Goal: Task Accomplishment & Management: Use online tool/utility

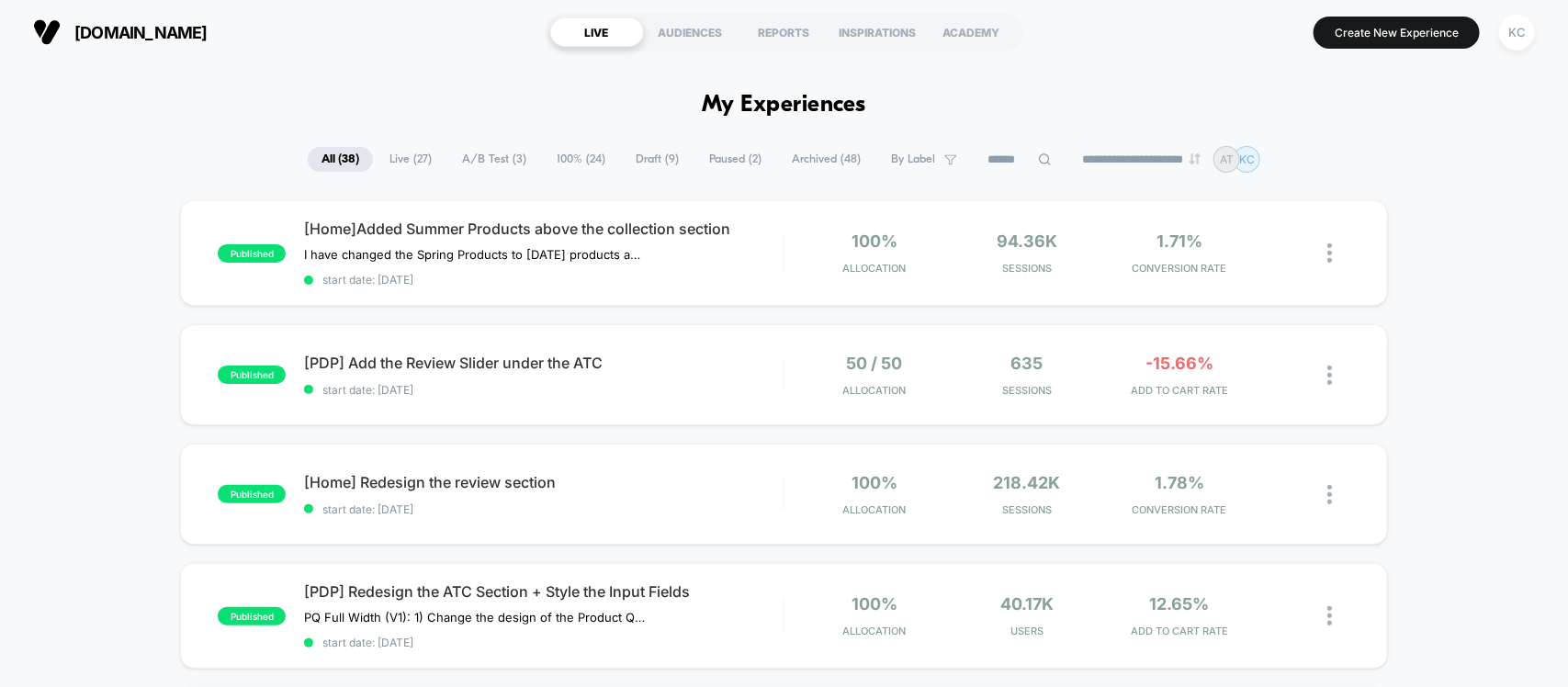
click at [492, 154] on span "A/B Test ( 3 )" at bounding box center [494, 160] width 91 height 25
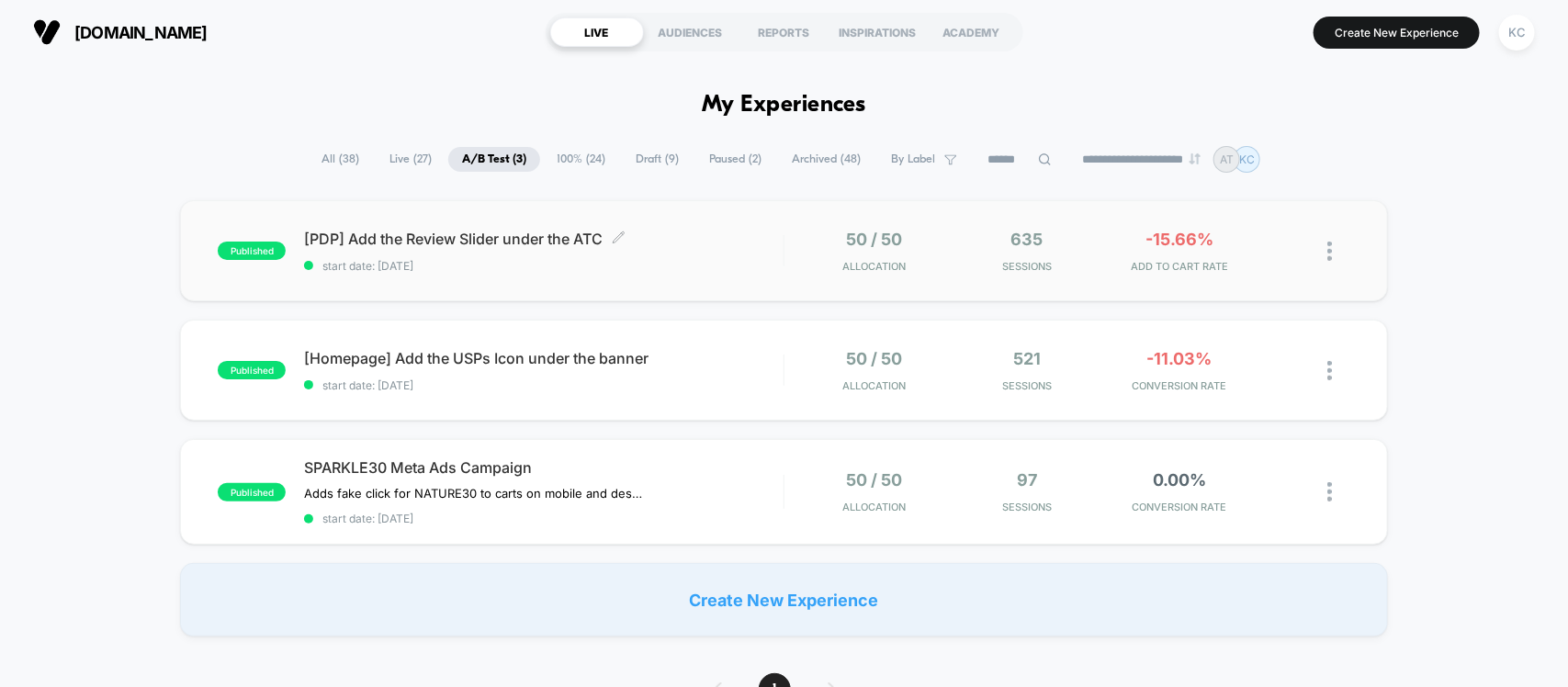
click at [543, 237] on span "[PDP] Add the Review Slider under the ATC Click to edit experience details" at bounding box center [543, 239] width 478 height 18
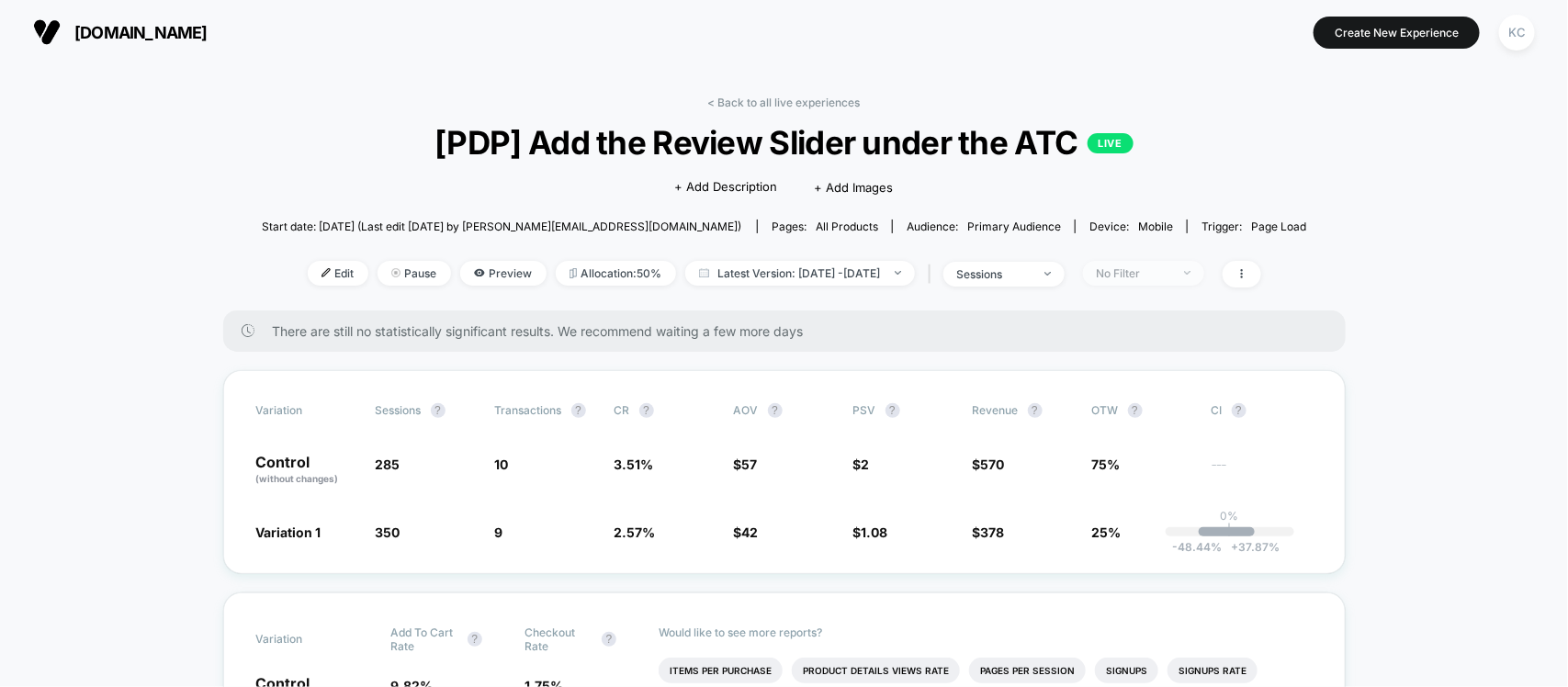
click at [1204, 271] on span "No Filter" at bounding box center [1144, 273] width 121 height 25
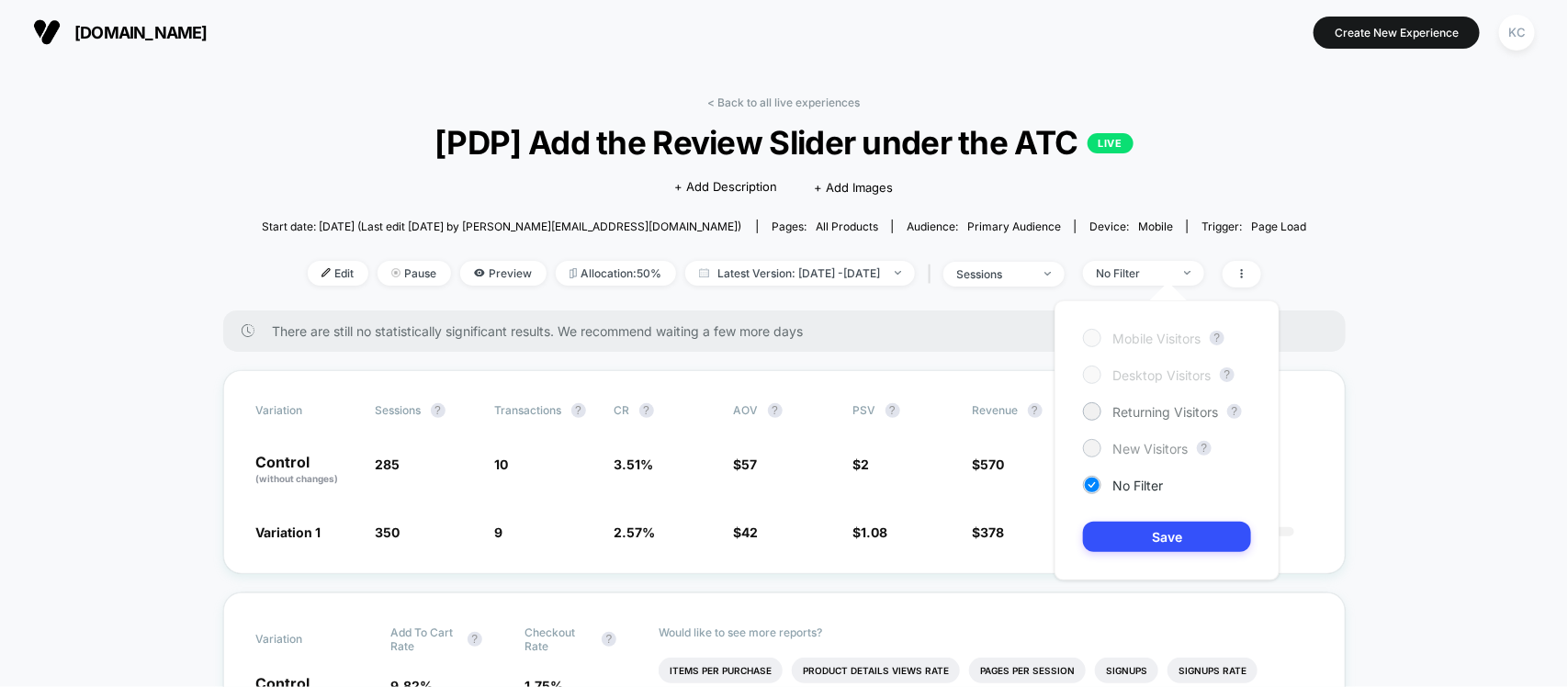
click at [1158, 442] on span "New Visitors" at bounding box center [1150, 448] width 75 height 15
click at [1144, 542] on button "Save" at bounding box center [1167, 536] width 168 height 30
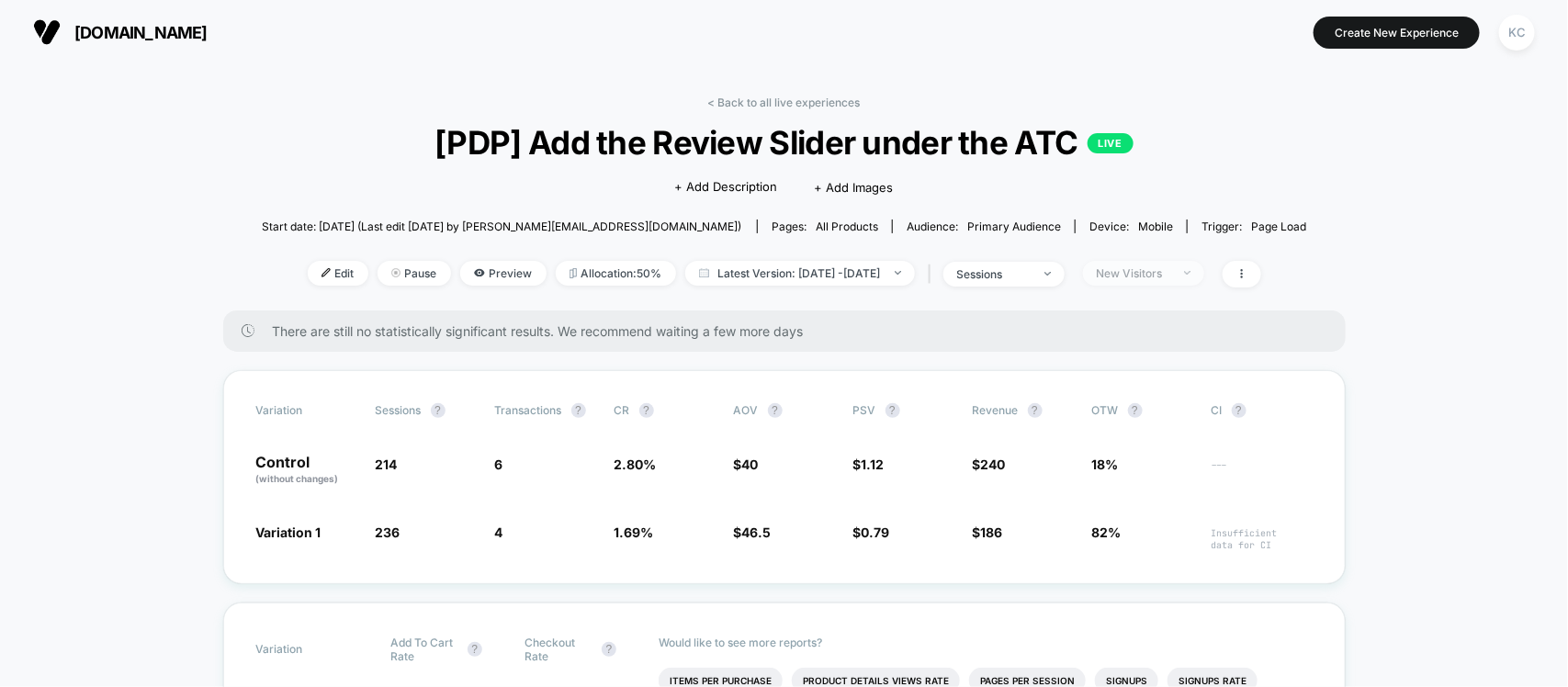
click at [1204, 267] on span "New Visitors" at bounding box center [1144, 273] width 121 height 25
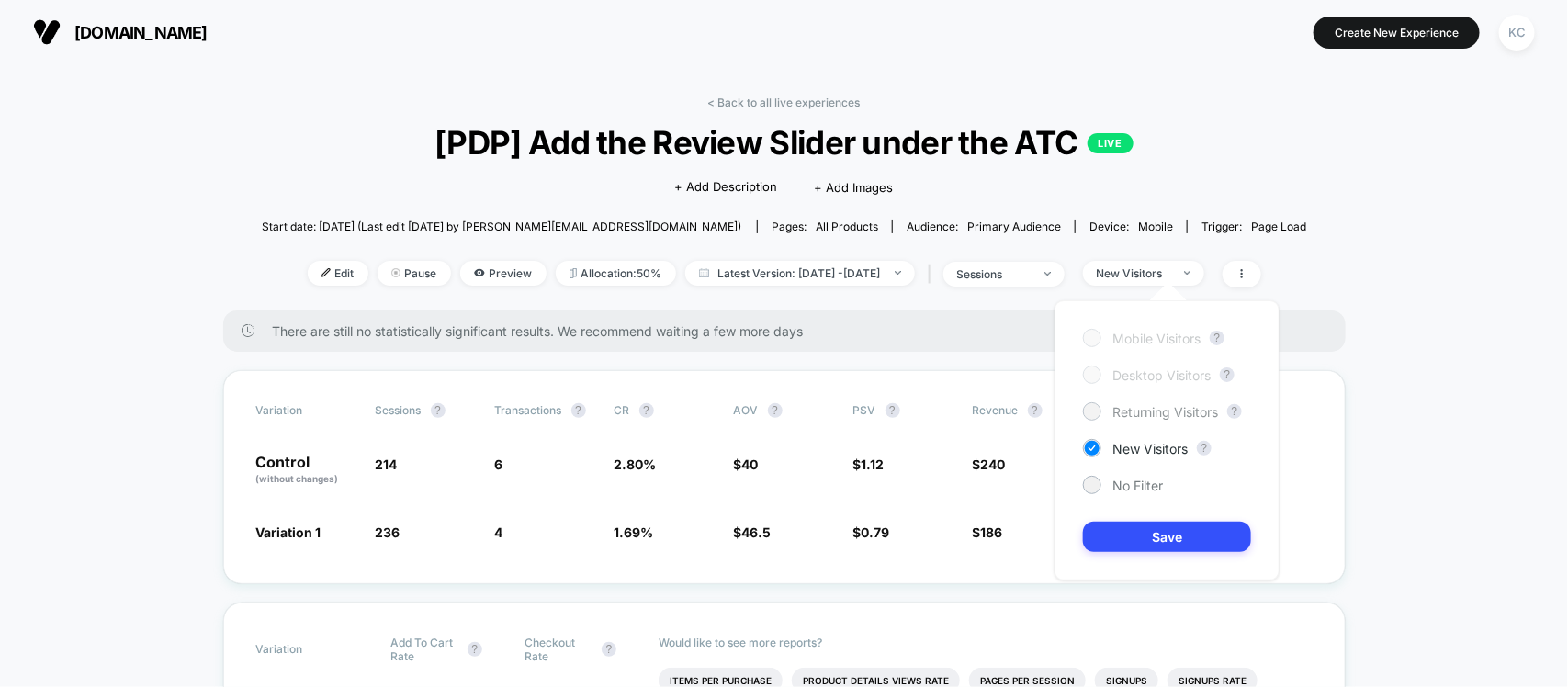
click at [1138, 412] on span "Returning Visitors" at bounding box center [1166, 412] width 106 height 15
click at [1164, 539] on button "Save" at bounding box center [1167, 536] width 168 height 30
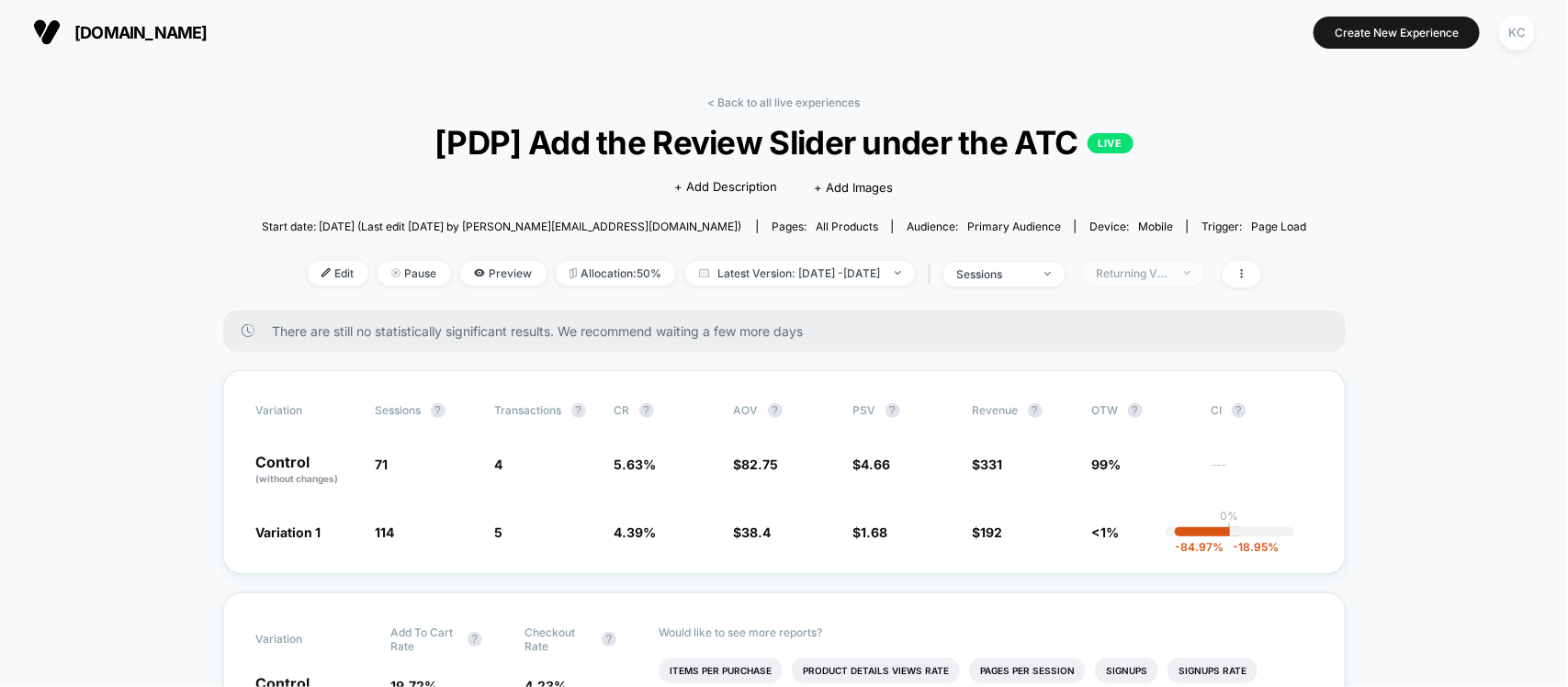
click at [1184, 272] on div at bounding box center [1177, 272] width 13 height 1
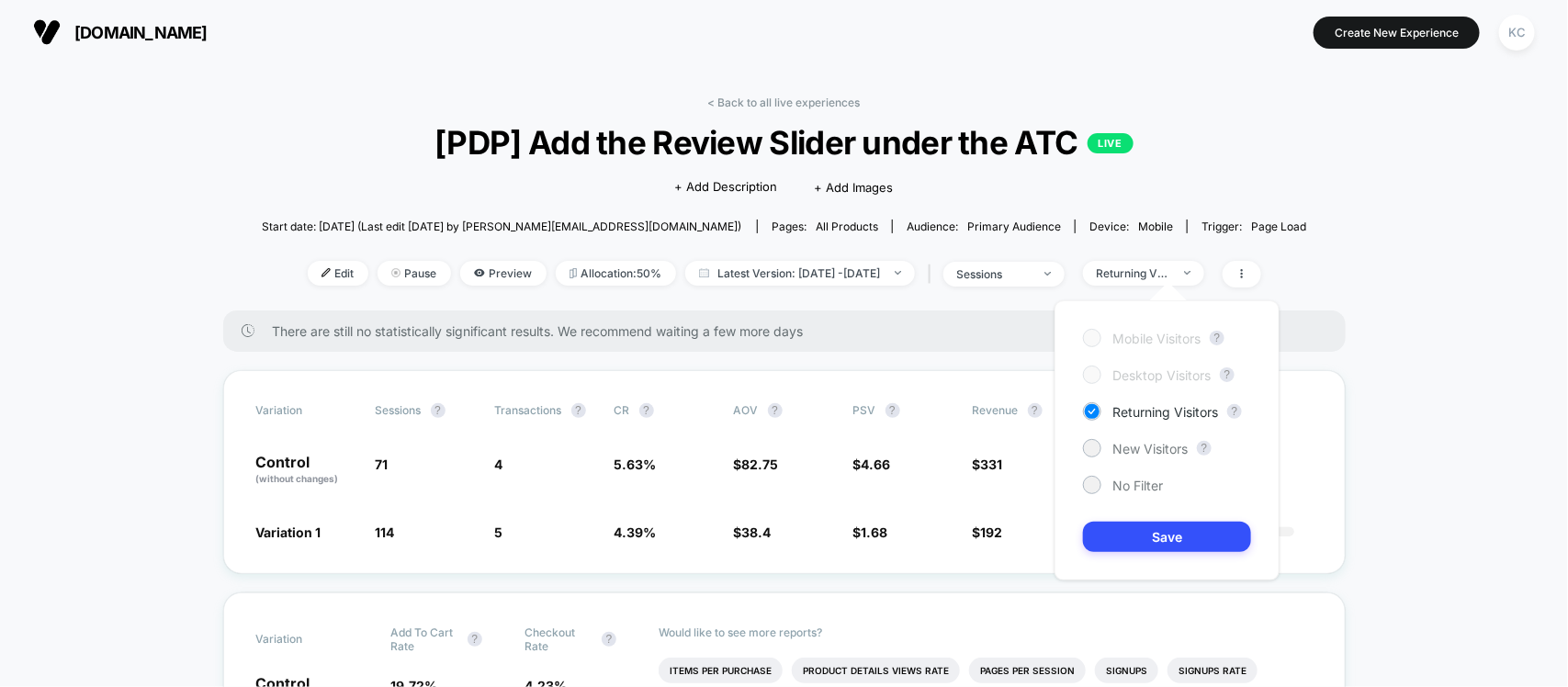
click at [1114, 461] on div "Mobile Visitors ? Desktop Visitors ? Returning Visitors ? New Visitors ? No Fil…" at bounding box center [1168, 440] width 225 height 280
click at [1120, 446] on span "New Visitors" at bounding box center [1150, 448] width 75 height 15
click at [1162, 538] on button "Save" at bounding box center [1167, 536] width 168 height 30
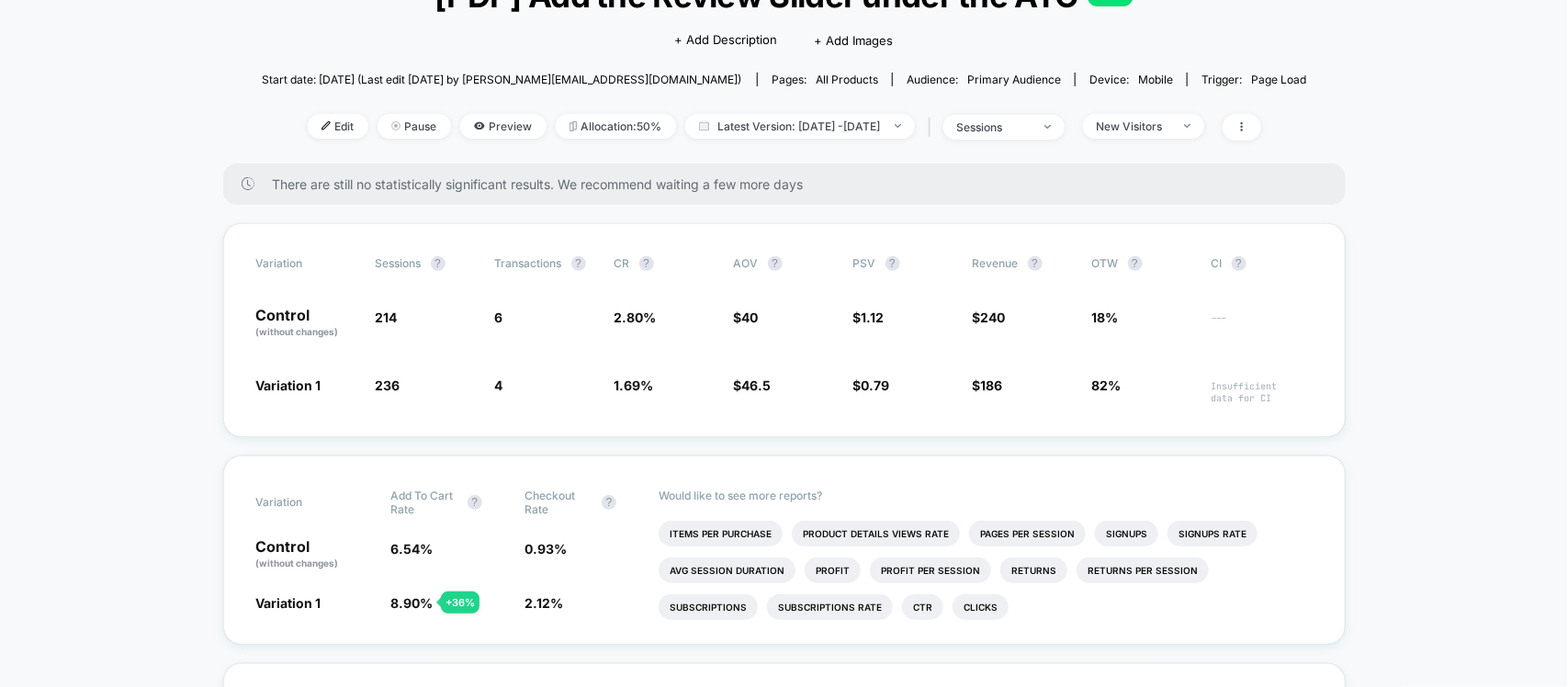
scroll to position [114, 0]
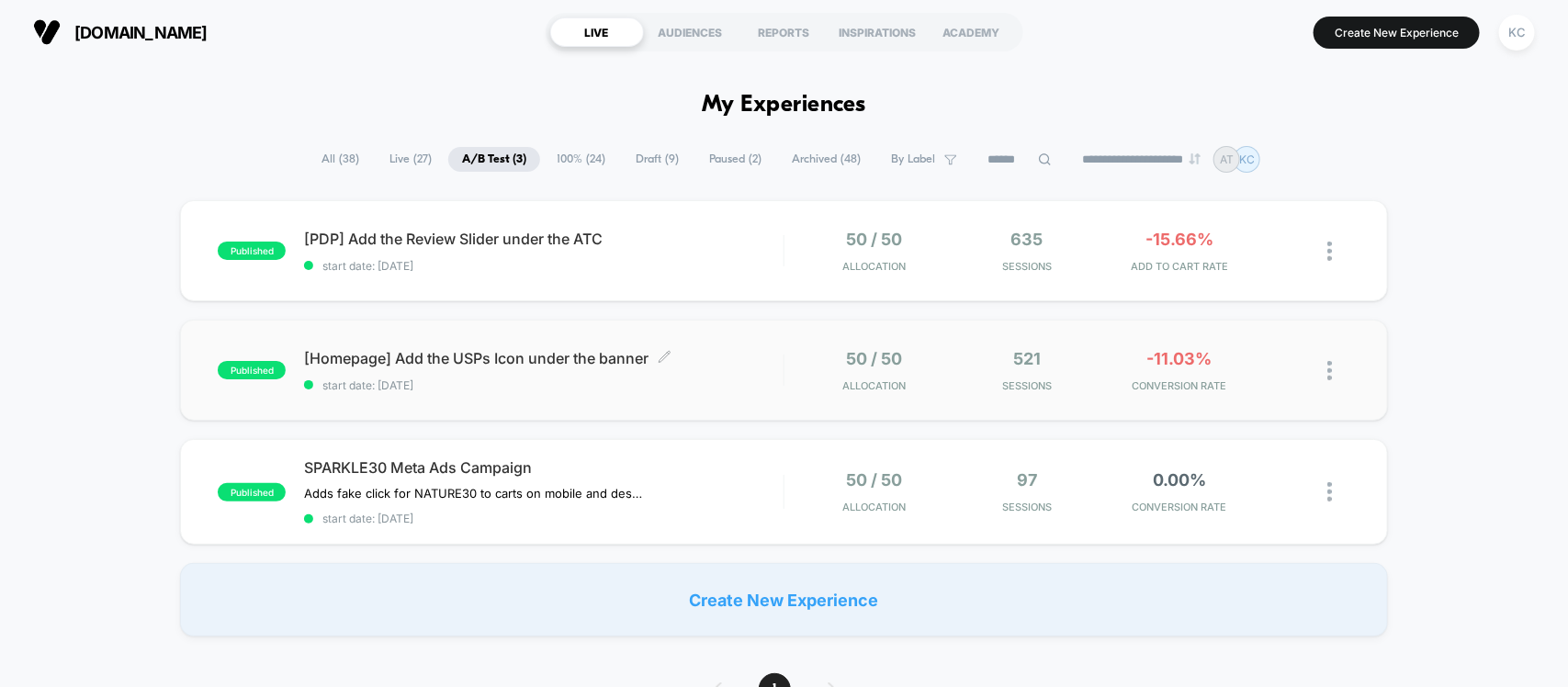
click at [373, 352] on span "[Homepage] Add the USPs Icon under the banner Click to edit experience details" at bounding box center [543, 358] width 478 height 18
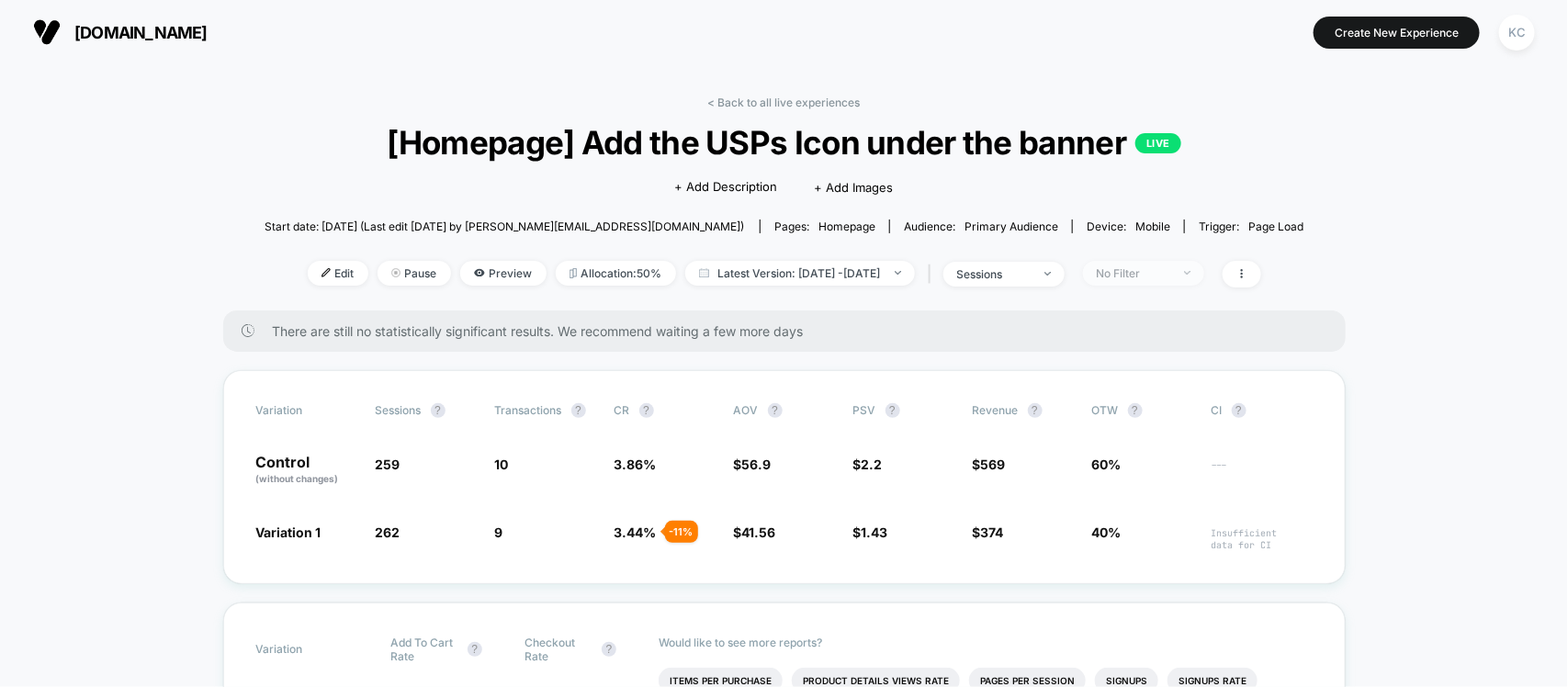
click at [1199, 267] on span "No Filter" at bounding box center [1144, 273] width 121 height 25
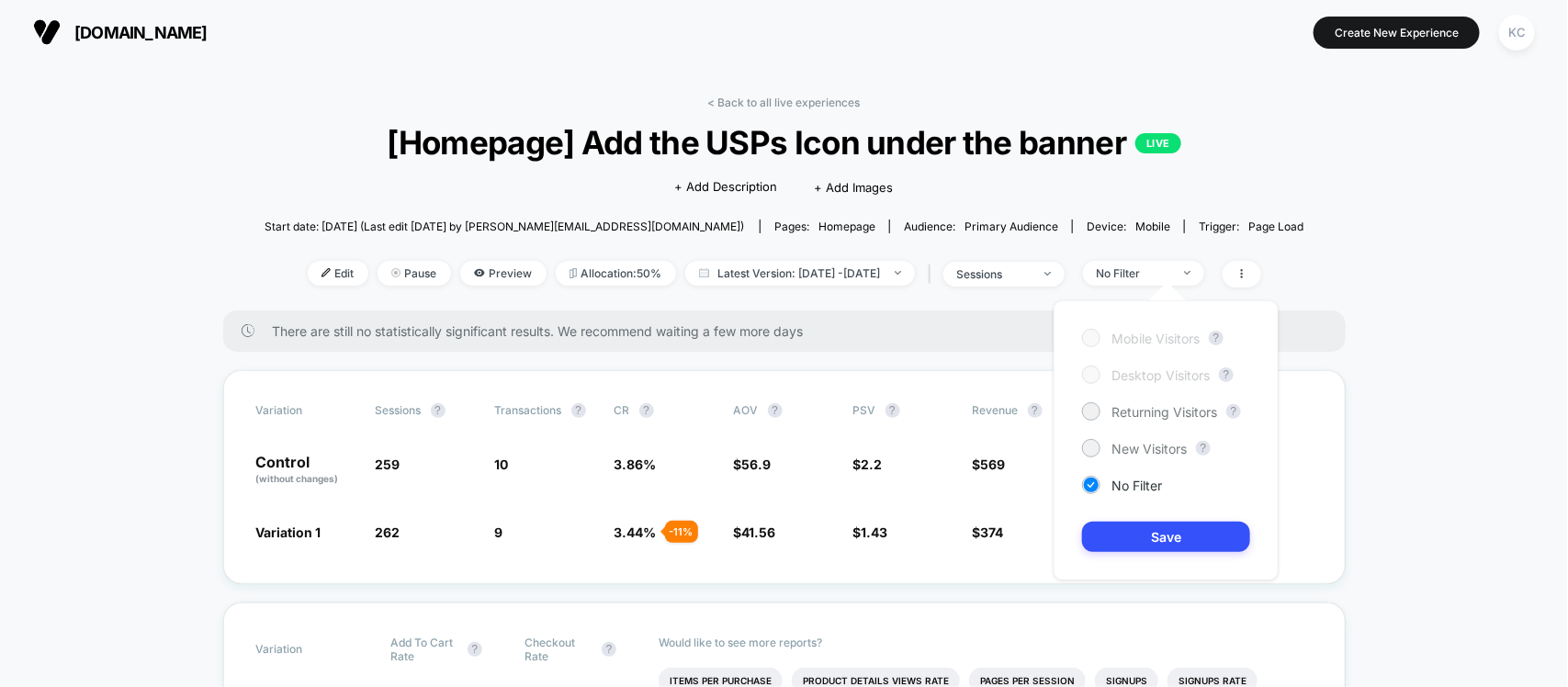
drag, startPoint x: 1154, startPoint y: 454, endPoint x: 1154, endPoint y: 469, distance: 15.0
click at [1153, 454] on span "New Visitors" at bounding box center [1149, 448] width 75 height 15
click at [1186, 534] on button "Save" at bounding box center [1166, 536] width 168 height 30
